Goal: Task Accomplishment & Management: Complete application form

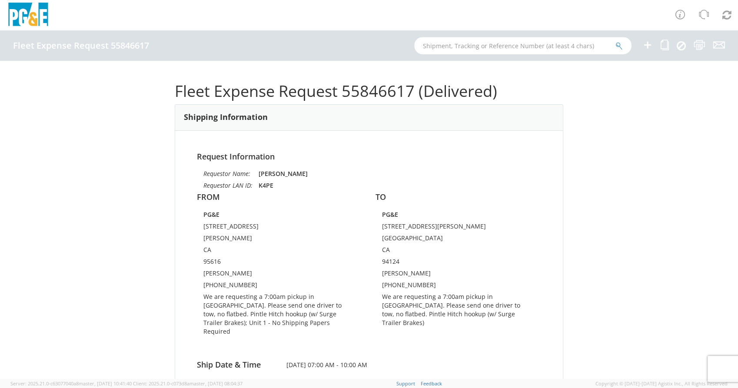
click at [522, 54] on input "text" at bounding box center [522, 45] width 217 height 17
paste input "57112926"
click at [421, 47] on input "57112926" at bounding box center [522, 45] width 217 height 17
type input "57112926"
click at [615, 41] on button "submit" at bounding box center [618, 46] width 7 height 10
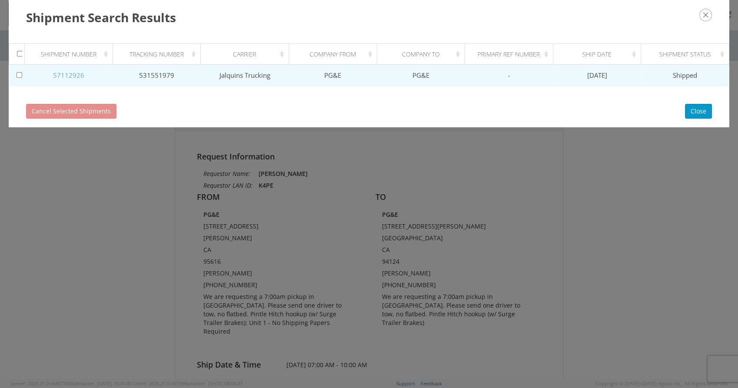
click at [63, 71] on link "57112926" at bounding box center [68, 75] width 31 height 9
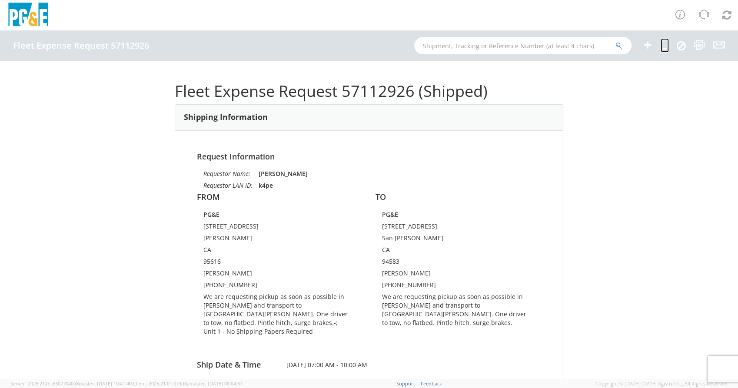
click at [665, 49] on icon at bounding box center [664, 45] width 8 height 11
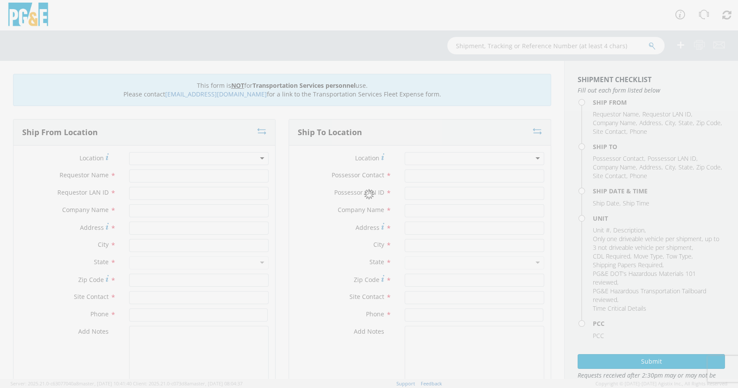
type input "[PERSON_NAME]"
type input "k4pe"
type input "PG&E"
type input "[STREET_ADDRESS]"
type input "[PERSON_NAME]"
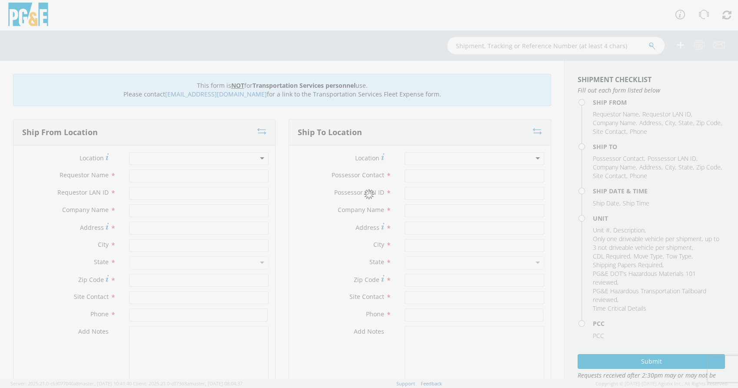
type input "95616"
type input "[PERSON_NAME]"
type input "[PHONE_NUMBER]"
type input "[PERSON_NAME]"
type input "k4pe"
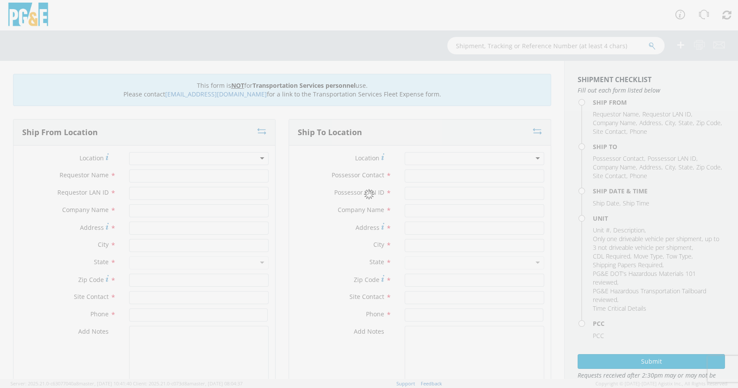
type input "PG&E"
type input "[STREET_ADDRESS]"
type input "San [PERSON_NAME]"
type input "94583"
type input "[PERSON_NAME]"
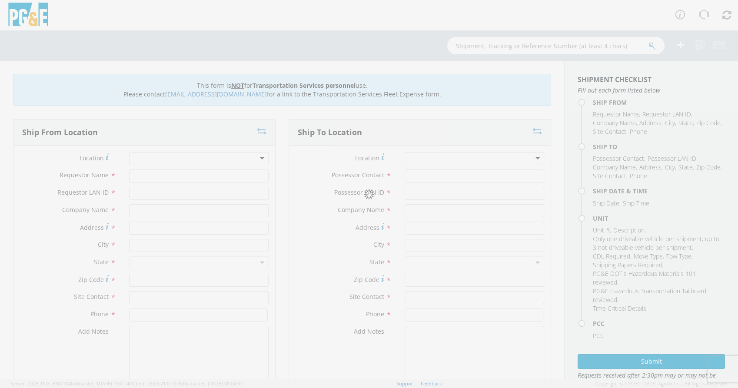
type input "[PHONE_NUMBER]"
type input "[DATE]"
type input "TRAILER; EMERGENCY RESPONSE"
type input "7000"
type textarea "We are requesting pickup as soon as possible in [PERSON_NAME] and transport to …"
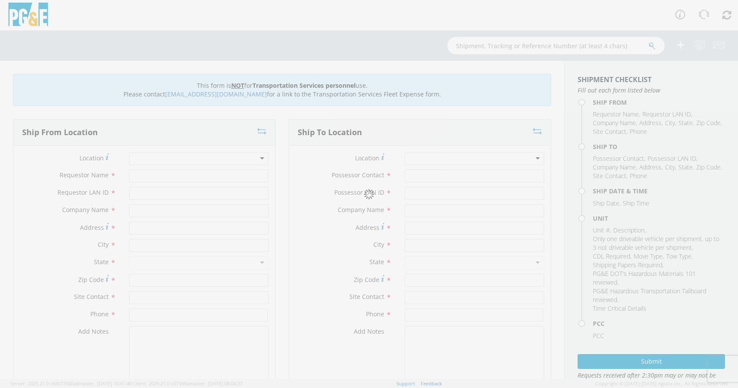
type input "70043006"
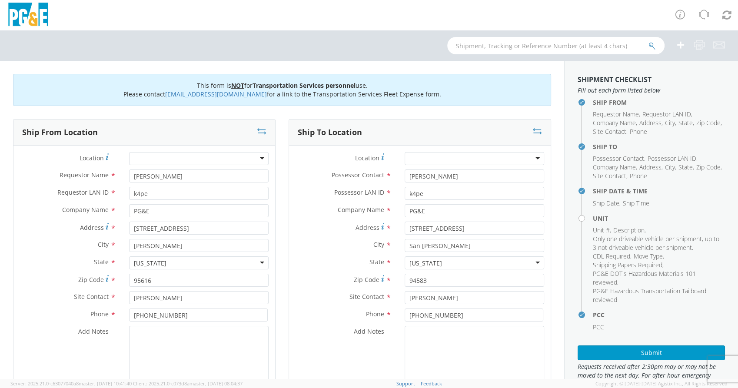
select select "14716"
select select "B31277"
click at [259, 129] on icon at bounding box center [261, 131] width 9 height 9
type input "[STREET_ADDRESS]"
type input "San [PERSON_NAME]"
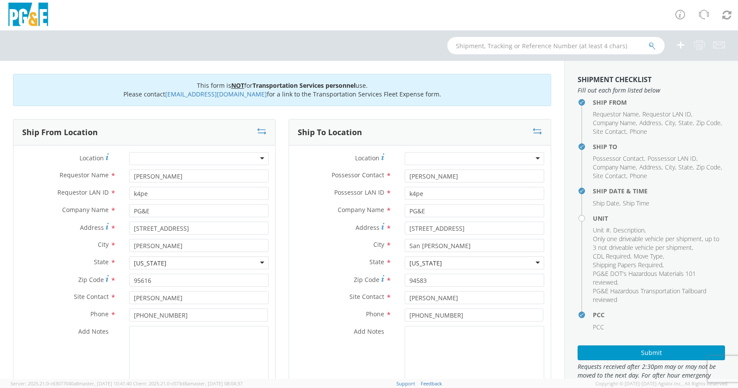
type input "94583"
type input "[PERSON_NAME]"
type input "[PHONE_NUMBER]"
type input "[STREET_ADDRESS]"
type input "[PERSON_NAME]"
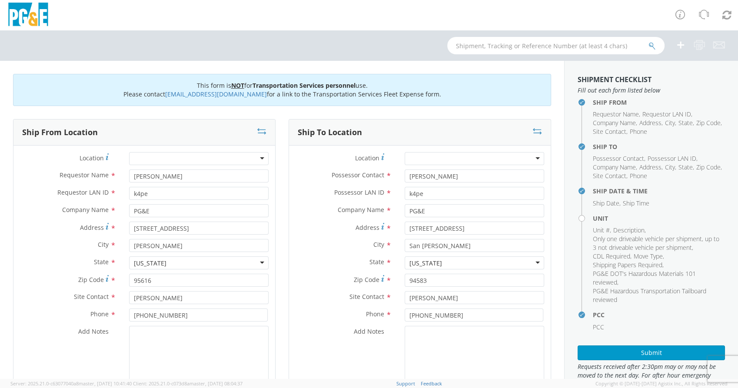
type input "95616"
type input "[PERSON_NAME]"
type input "[PHONE_NUMBER]"
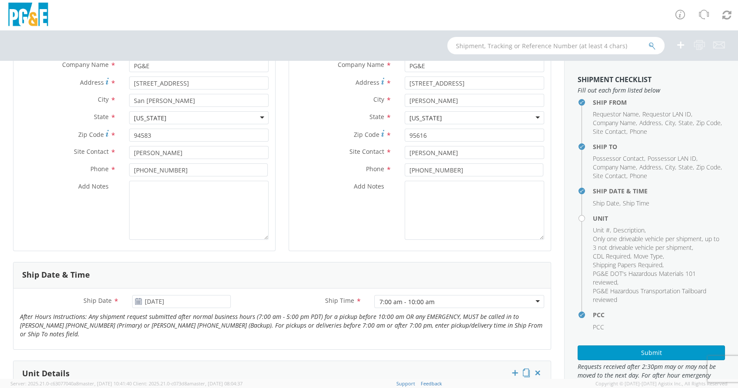
scroll to position [146, 0]
click at [213, 193] on textarea "Add Notes *" at bounding box center [198, 209] width 139 height 59
paste textarea "We are requesting pickup as soon as possible in [PERSON_NAME] and transport to …"
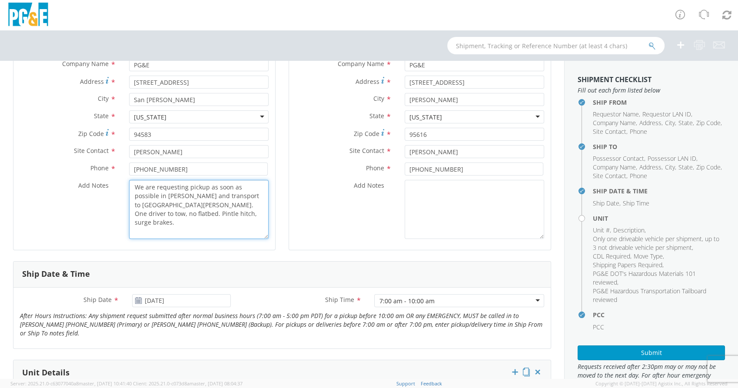
type textarea "We are requesting pickup as soon as possible in [PERSON_NAME] and transport to …"
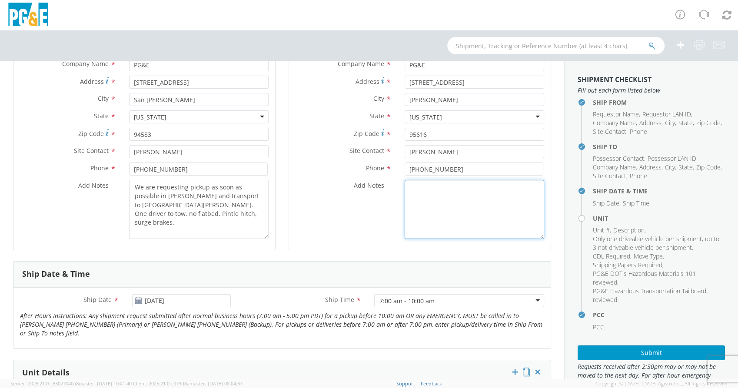
click at [422, 199] on textarea "Add Notes *" at bounding box center [474, 209] width 139 height 59
paste textarea "We are requesting pickup as soon as possible in [PERSON_NAME] and transport to …"
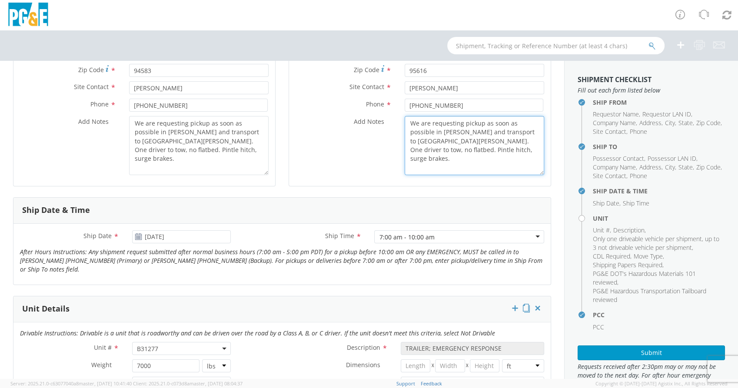
scroll to position [214, 0]
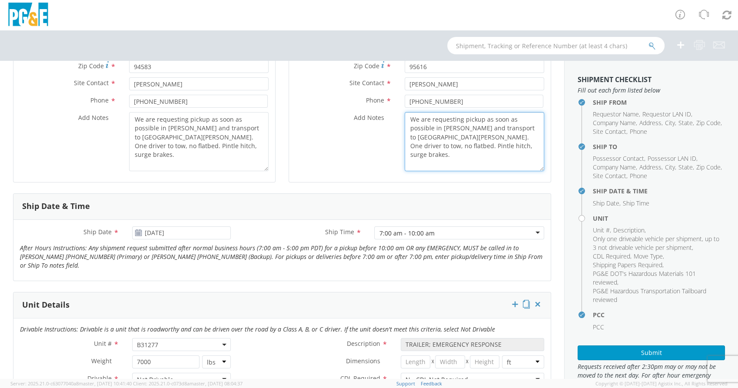
type textarea "We are requesting pickup as soon as possible in [PERSON_NAME] and transport to …"
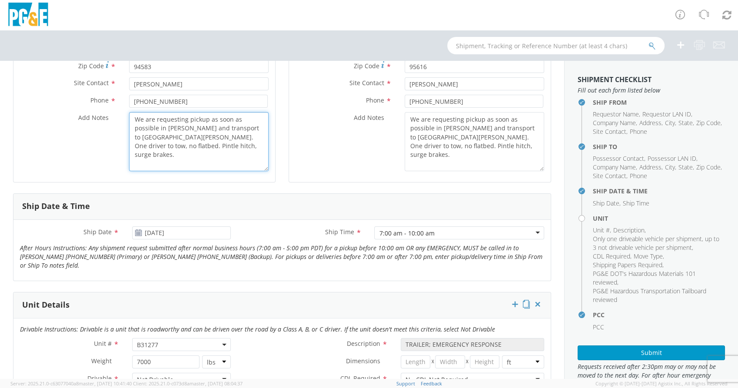
click at [179, 127] on textarea "We are requesting pickup as soon as possible in [PERSON_NAME] and transport to …" at bounding box center [198, 141] width 139 height 59
click at [166, 138] on textarea "We are requesting pickup as soon as possible in [GEOGRAPHIC_DATA][PERSON_NAME] …" at bounding box center [198, 141] width 139 height 59
click at [170, 124] on textarea "We are requesting pickup as soon as possible in [GEOGRAPHIC_DATA][PERSON_NAME] …" at bounding box center [198, 141] width 139 height 59
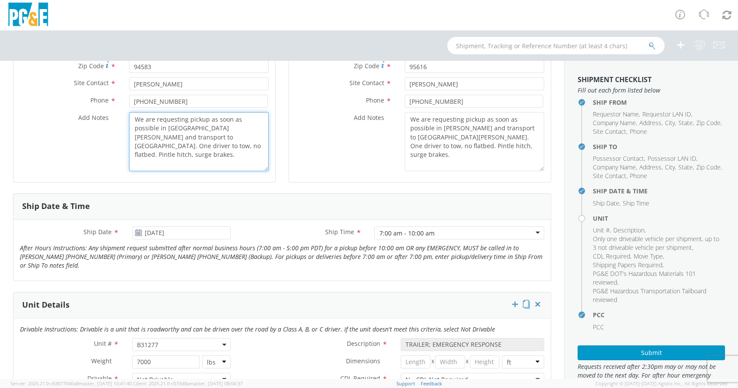
type textarea "We are requesting pickup as soon as possible in [GEOGRAPHIC_DATA][PERSON_NAME] …"
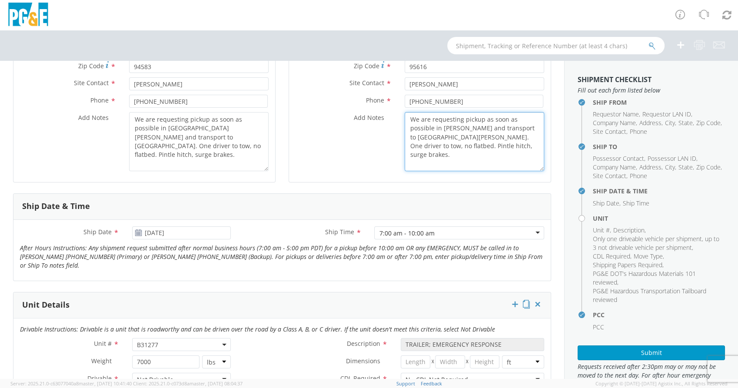
click at [457, 135] on textarea "We are requesting pickup as soon as possible in [PERSON_NAME] and transport to …" at bounding box center [474, 141] width 139 height 59
paste textarea
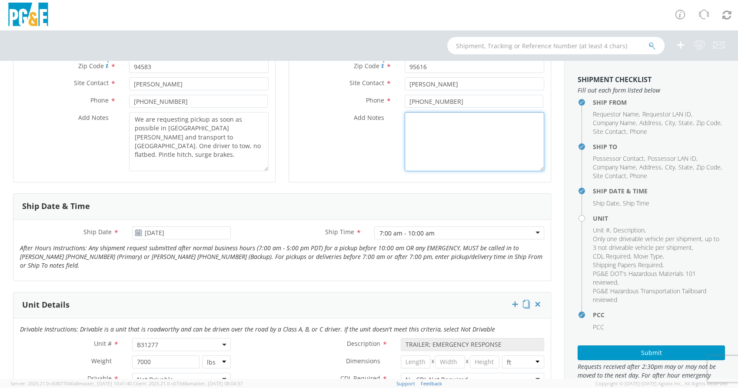
click at [487, 149] on textarea "Add Notes *" at bounding box center [474, 141] width 139 height 59
click at [463, 154] on textarea "Add Notes *" at bounding box center [474, 141] width 139 height 59
click at [354, 138] on div "Add Notes *" at bounding box center [420, 141] width 262 height 59
click at [442, 144] on textarea "Add Notes *" at bounding box center [474, 141] width 139 height 59
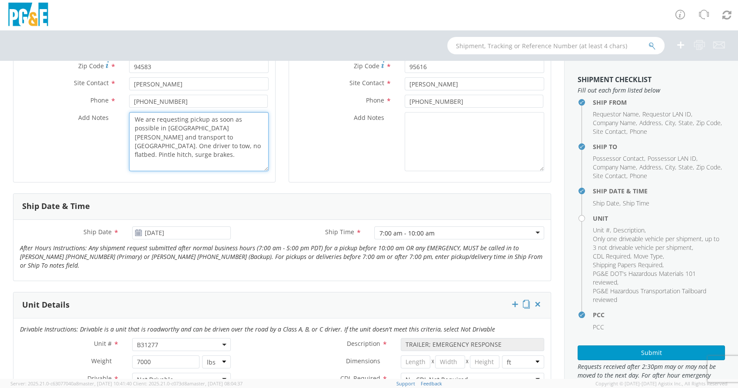
click at [189, 137] on textarea "We are requesting pickup as soon as possible in [GEOGRAPHIC_DATA][PERSON_NAME] …" at bounding box center [198, 141] width 139 height 59
click at [341, 149] on div "Add Notes *" at bounding box center [420, 141] width 262 height 59
click at [186, 129] on textarea "We are requesting pickup as soon as possible in [GEOGRAPHIC_DATA][PERSON_NAME] …" at bounding box center [198, 141] width 139 height 59
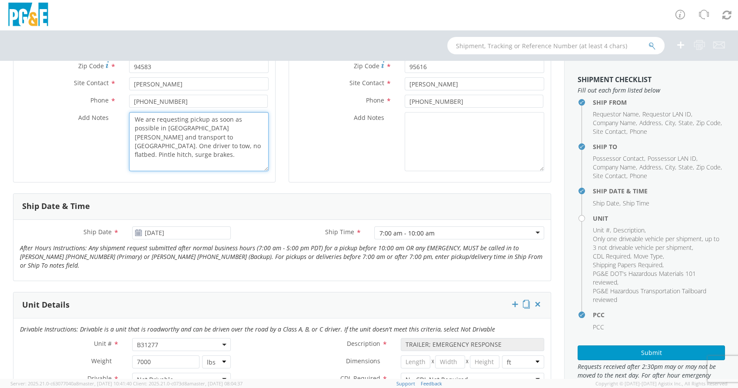
click at [186, 129] on textarea "We are requesting pickup as soon as possible in [GEOGRAPHIC_DATA][PERSON_NAME] …" at bounding box center [198, 141] width 139 height 59
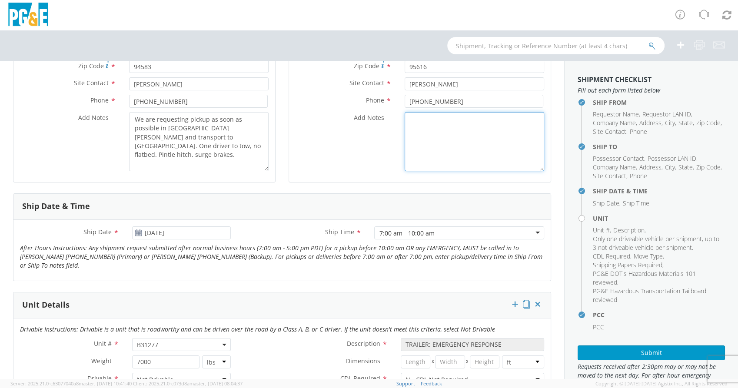
click at [469, 140] on textarea "Add Notes *" at bounding box center [474, 141] width 139 height 59
paste textarea "We are requesting pickup as soon as possible in [GEOGRAPHIC_DATA][PERSON_NAME] …"
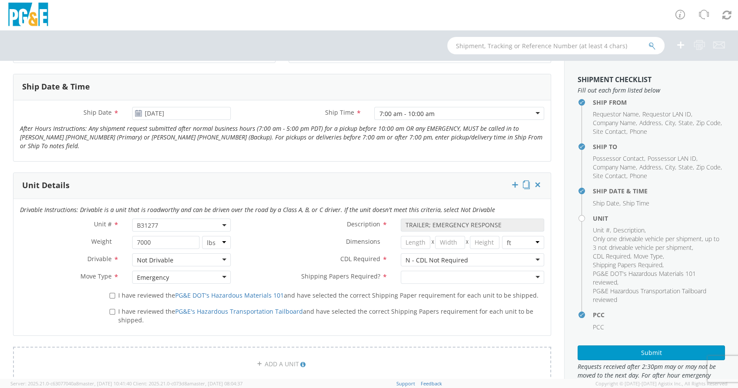
scroll to position [344, 0]
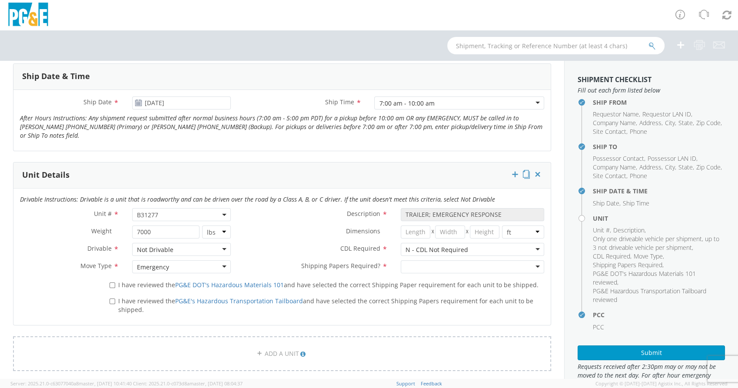
type textarea "We are requesting pickup as soon as possible in [GEOGRAPHIC_DATA][PERSON_NAME] …"
click at [168, 101] on input "[DATE]" at bounding box center [181, 102] width 99 height 13
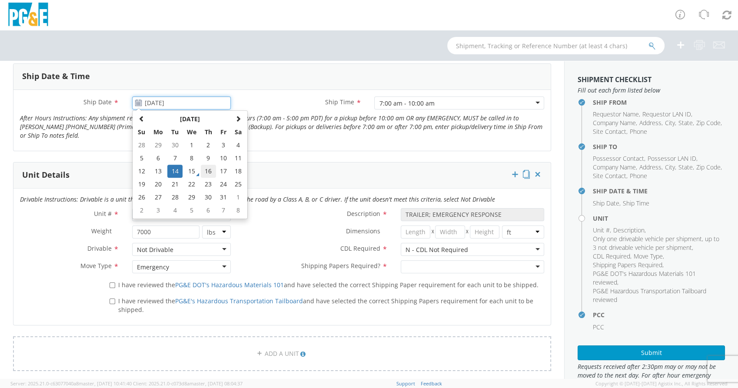
click at [210, 171] on td "16" at bounding box center [208, 171] width 15 height 13
type input "[DATE]"
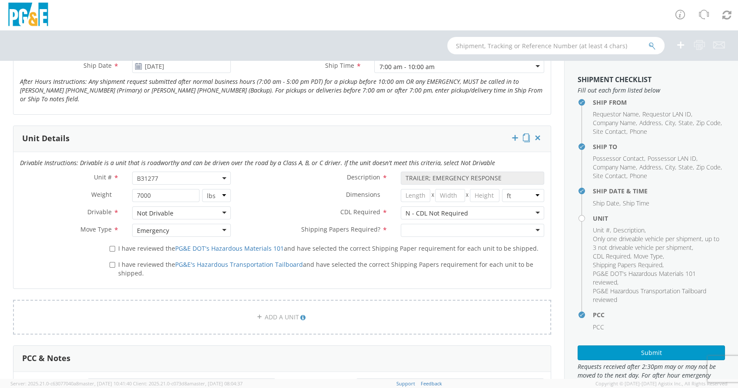
scroll to position [382, 0]
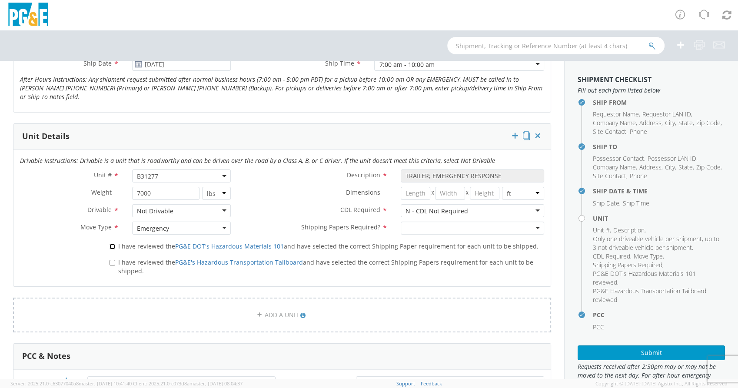
click at [111, 247] on input "I have reviewed the PG&E DOT's Hazardous Materials 101 and have selected the co…" at bounding box center [112, 247] width 6 height 6
checkbox input "true"
click at [111, 265] on label "I have reviewed the PG&E's Hazardous Transportation Tailboard and have selected…" at bounding box center [326, 266] width 434 height 19
click at [111, 265] on input "I have reviewed the PG&E's Hazardous Transportation Tailboard and have selected…" at bounding box center [112, 263] width 6 height 6
checkbox input "true"
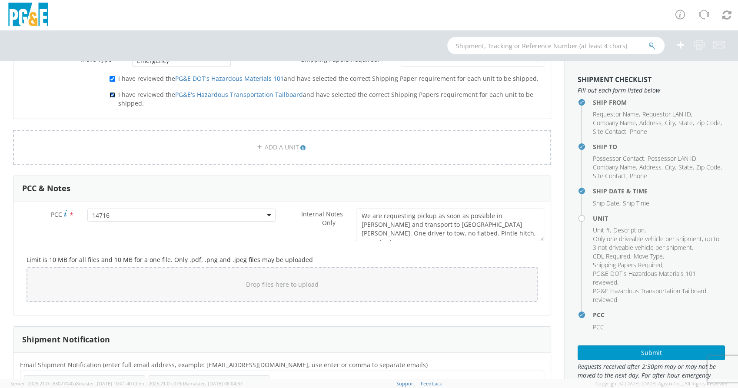
scroll to position [594, 0]
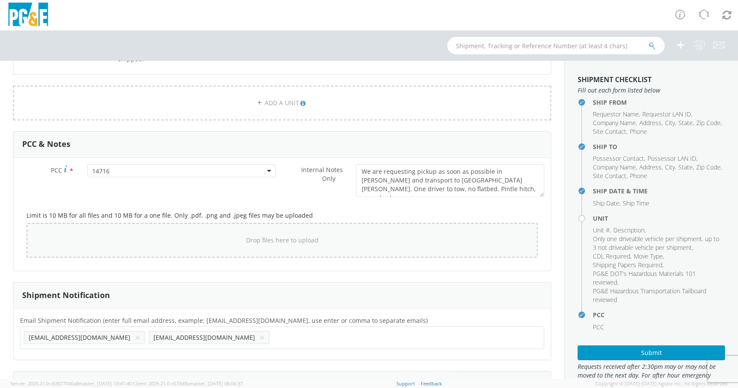
click at [194, 230] on div "Drop files here to upload" at bounding box center [281, 240] width 497 height 21
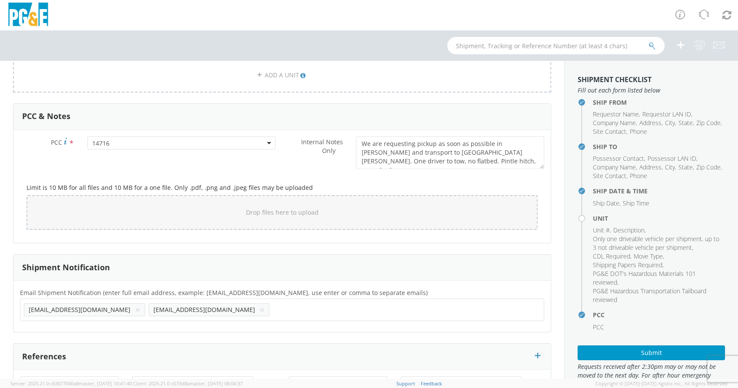
scroll to position [620, 0]
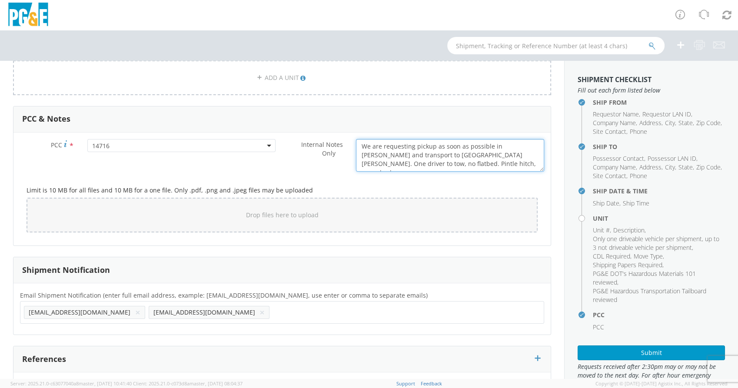
click at [434, 160] on textarea "We are requesting pickup as soon as possible in [PERSON_NAME] and transport to …" at bounding box center [450, 155] width 189 height 33
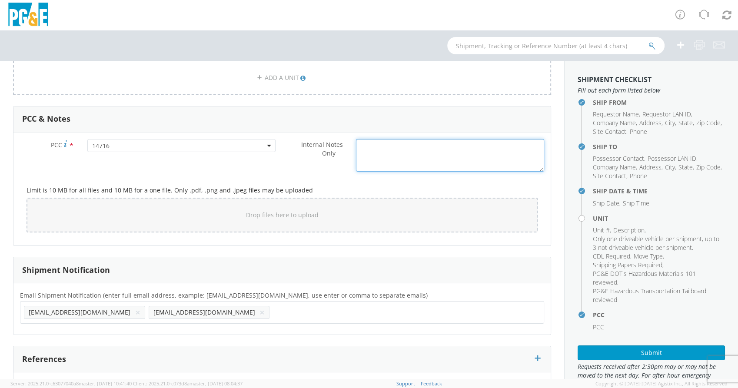
paste textarea "We are requesting pickup as soon as possible in [GEOGRAPHIC_DATA][PERSON_NAME] …"
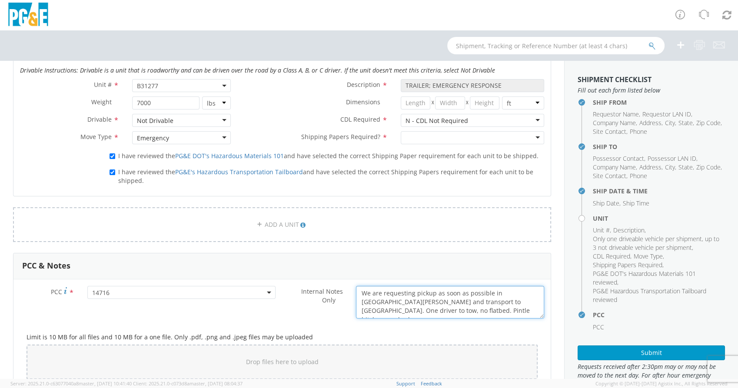
scroll to position [473, 0]
type textarea "We are requesting pickup as soon as possible in [GEOGRAPHIC_DATA][PERSON_NAME] …"
click at [429, 133] on div at bounding box center [473, 137] width 144 height 13
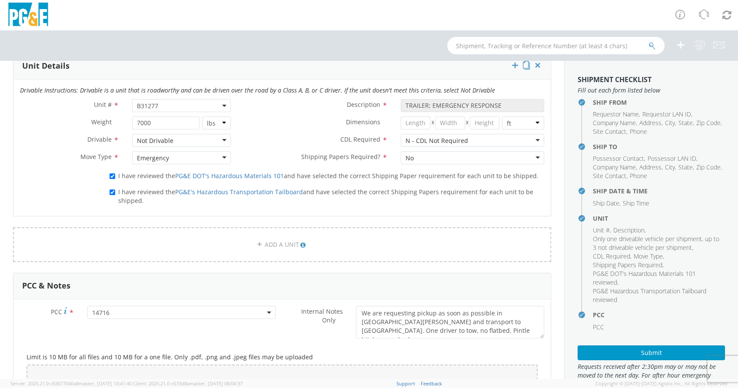
scroll to position [26, 0]
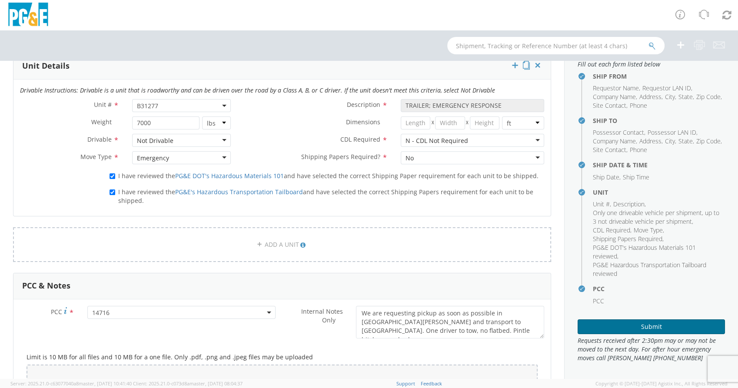
click at [661, 323] on button "Submit" at bounding box center [650, 326] width 147 height 15
